Goal: Navigation & Orientation: Find specific page/section

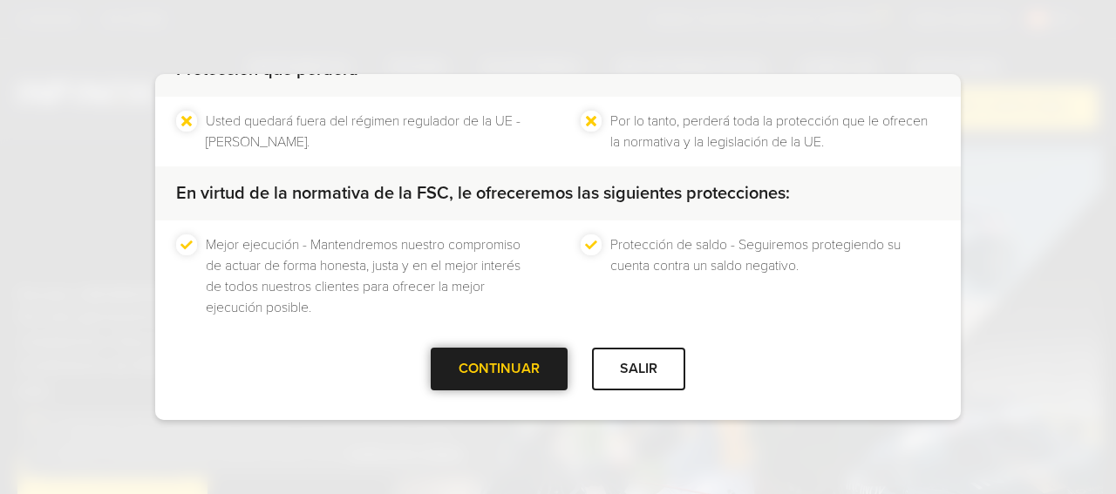
click at [500, 370] on div at bounding box center [500, 370] width 0 height 0
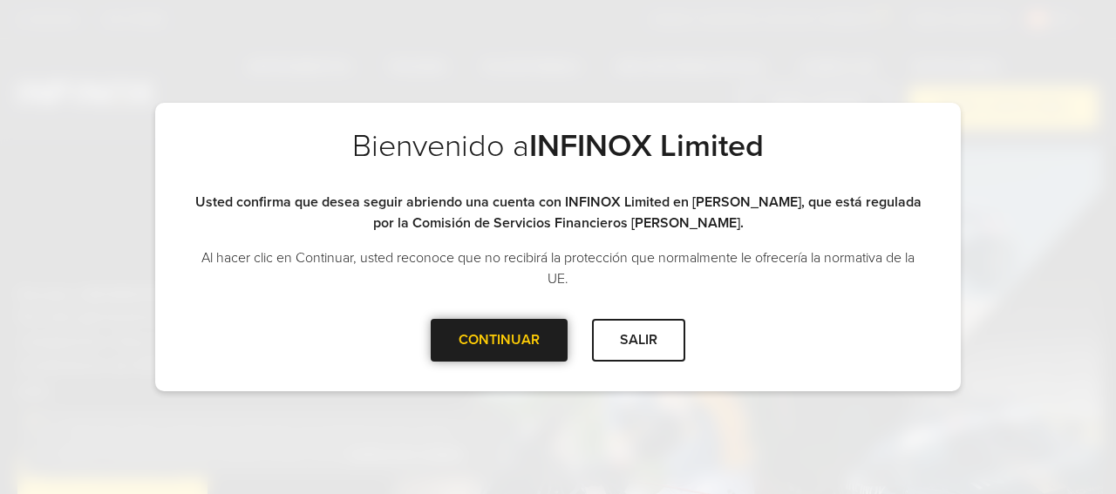
click at [497, 339] on div "CONTINUAR" at bounding box center [499, 340] width 137 height 43
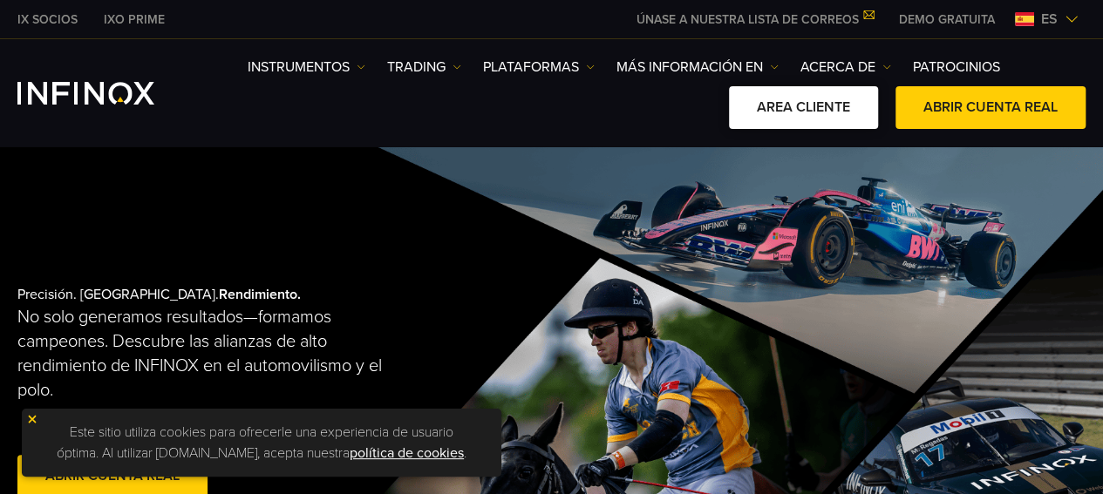
click at [827, 107] on link "AREA CLIENTE" at bounding box center [803, 107] width 149 height 43
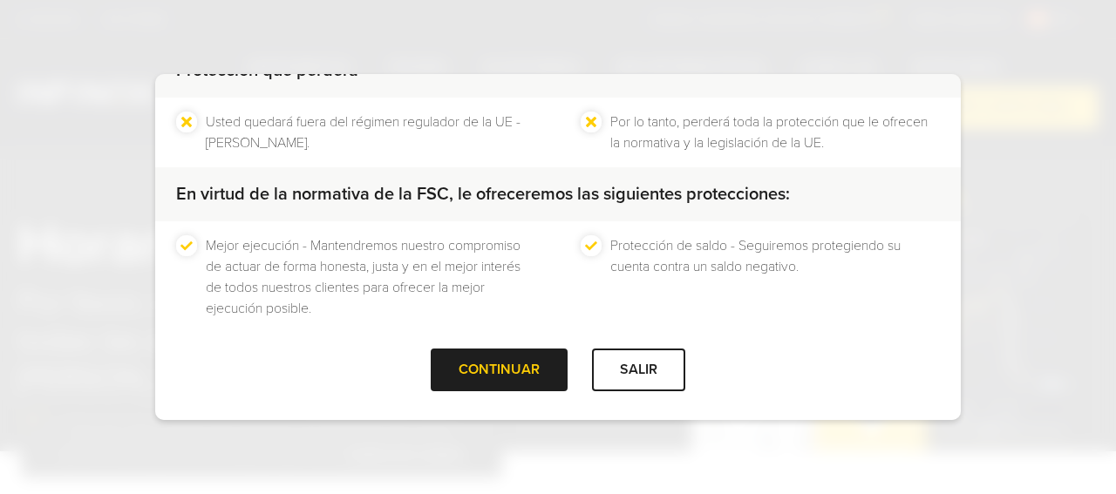
scroll to position [211, 0]
click at [500, 370] on div at bounding box center [500, 370] width 0 height 0
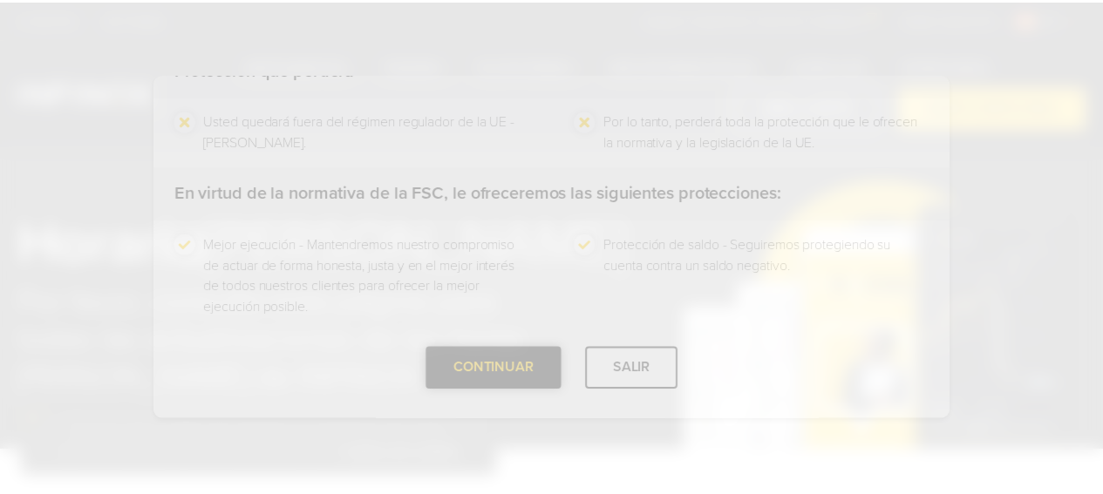
scroll to position [0, 0]
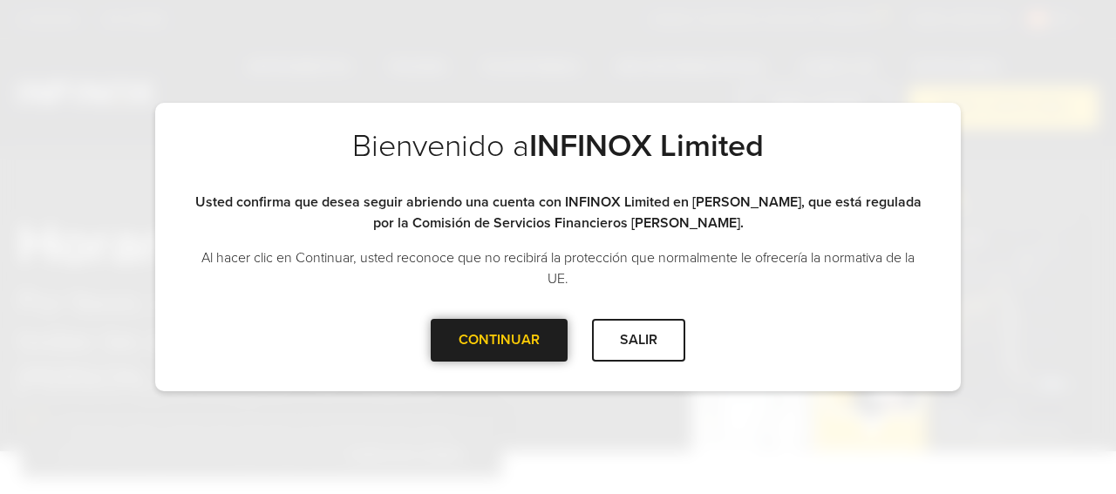
click at [498, 341] on div "CONTINUAR" at bounding box center [499, 340] width 137 height 43
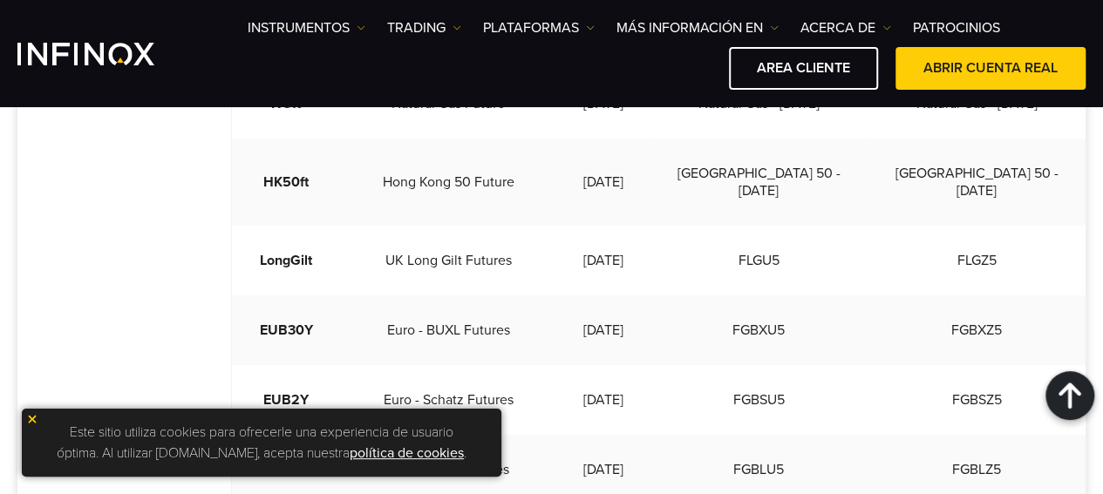
scroll to position [1133, 0]
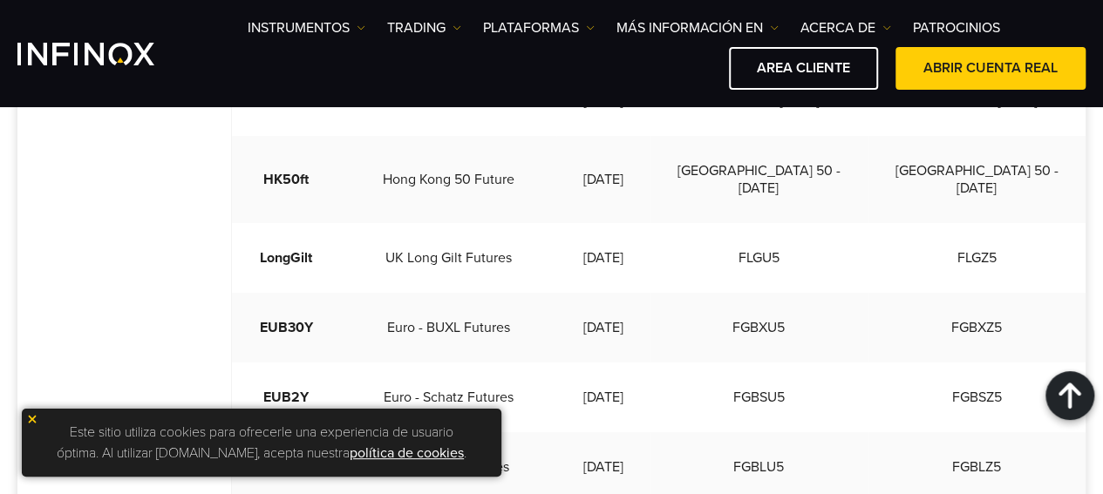
click at [31, 419] on img at bounding box center [32, 419] width 12 height 12
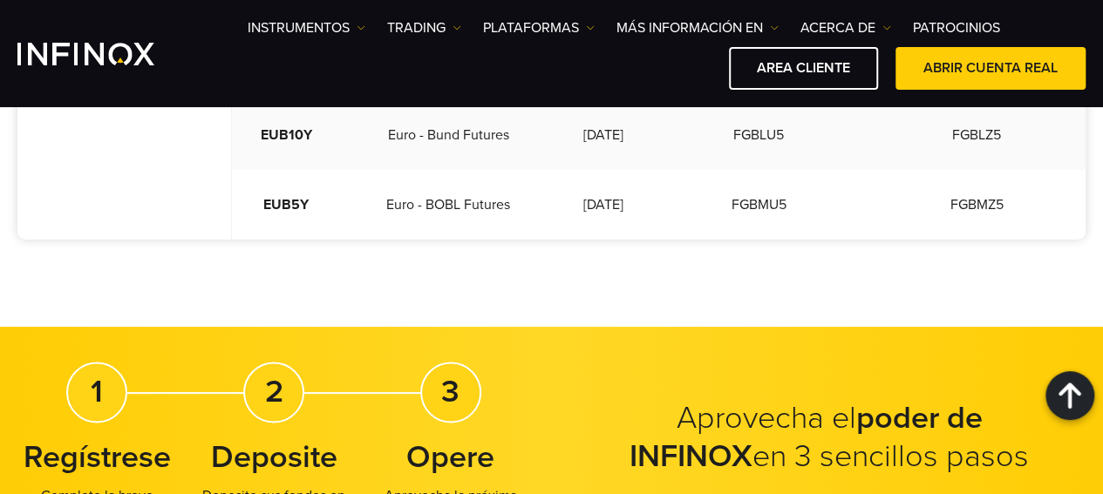
scroll to position [1482, 0]
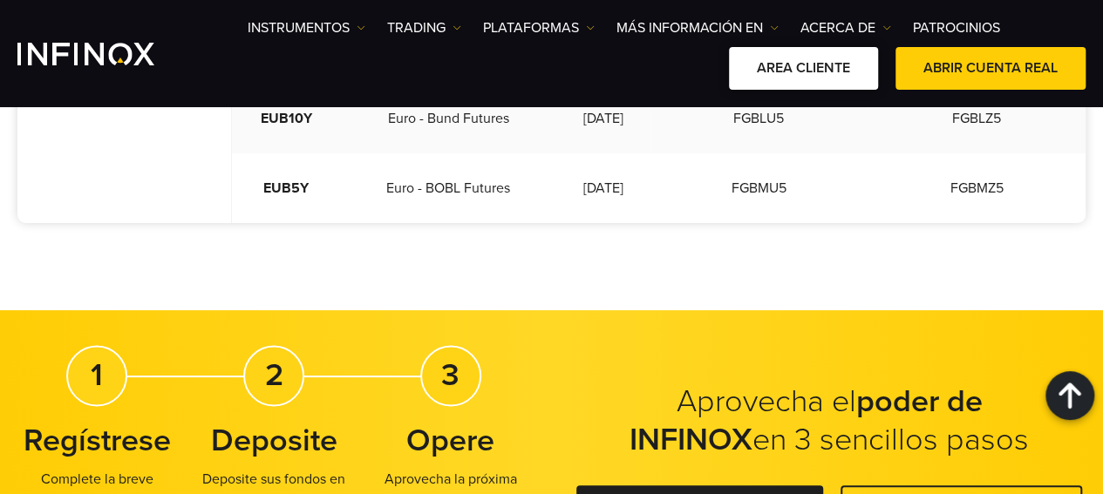
click at [821, 63] on link "AREA CLIENTE" at bounding box center [803, 68] width 149 height 43
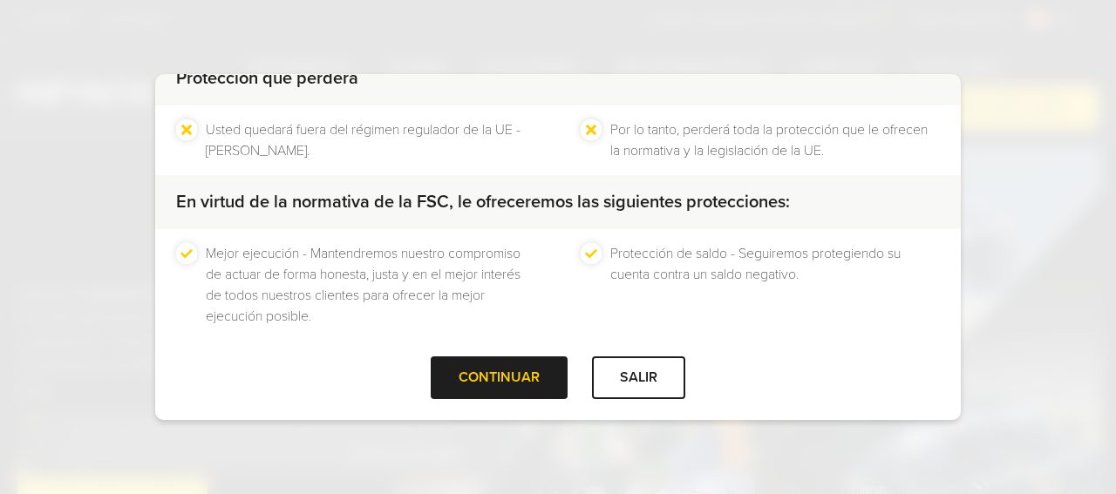
scroll to position [211, 0]
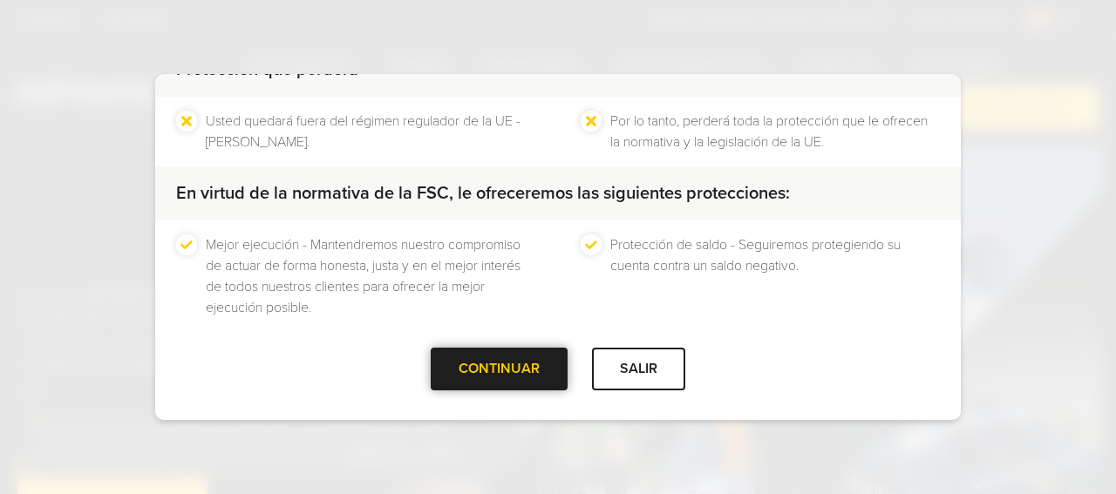
click at [507, 369] on div "CONTINUAR" at bounding box center [499, 369] width 137 height 43
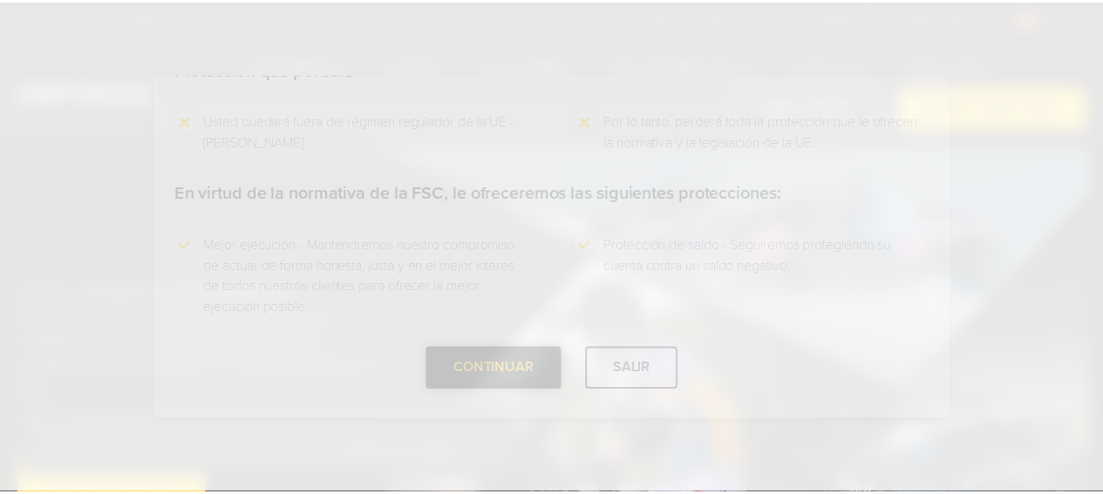
scroll to position [0, 0]
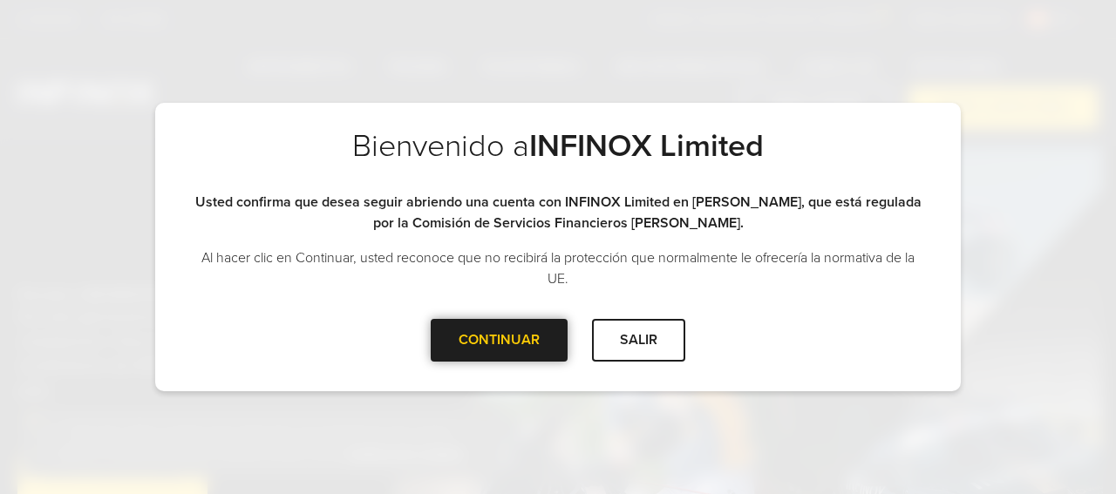
click at [510, 339] on div "CONTINUAR" at bounding box center [499, 340] width 137 height 43
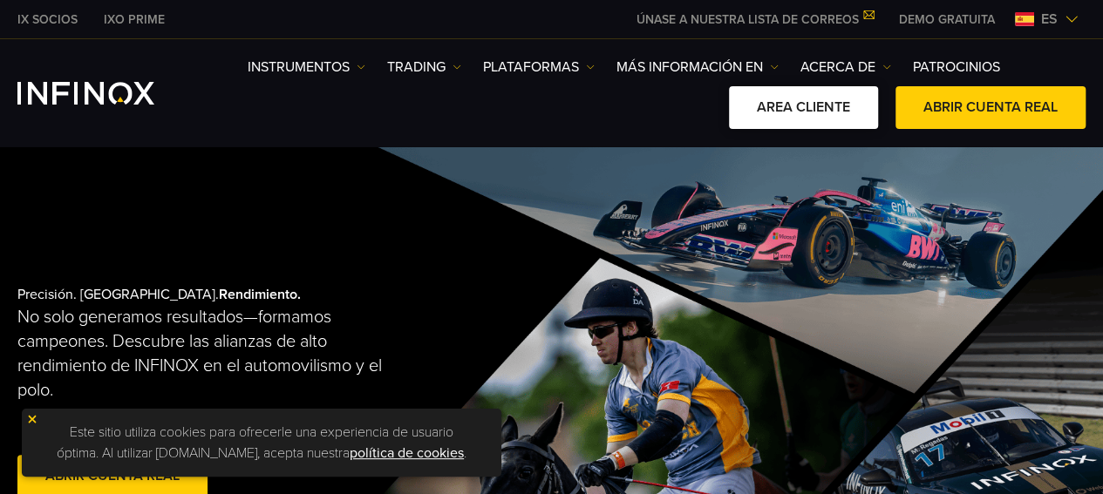
click at [813, 105] on link "AREA CLIENTE" at bounding box center [803, 107] width 149 height 43
